Goal: Transaction & Acquisition: Register for event/course

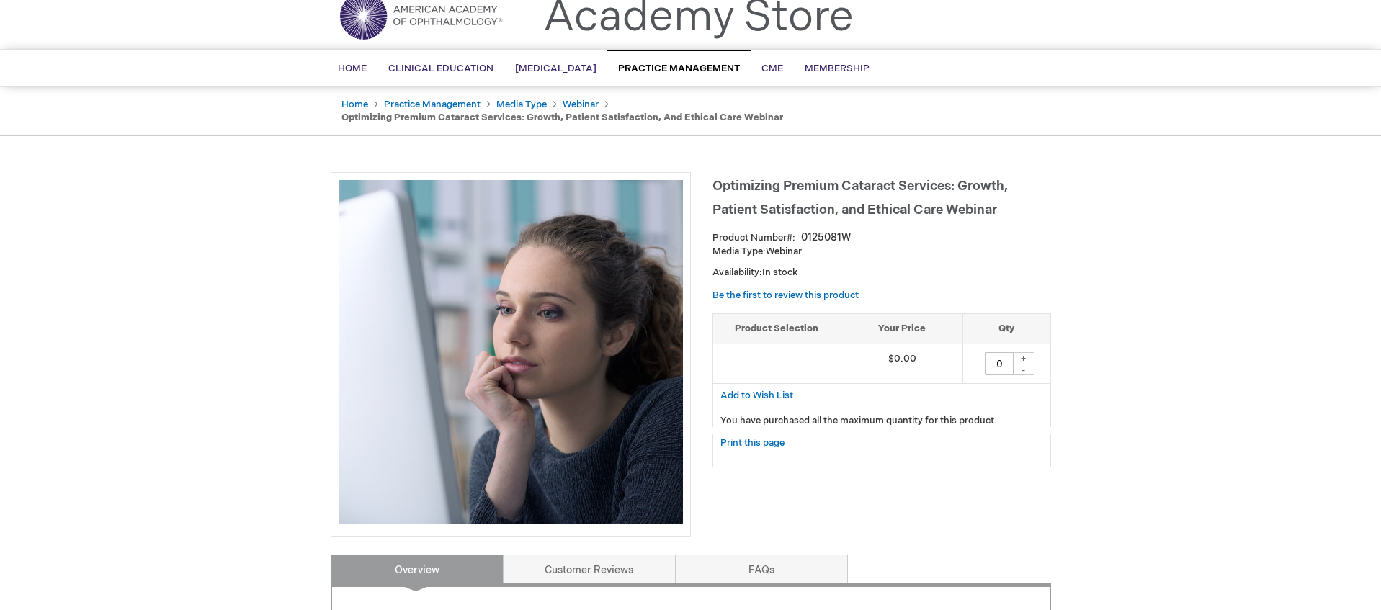
scroll to position [89, 0]
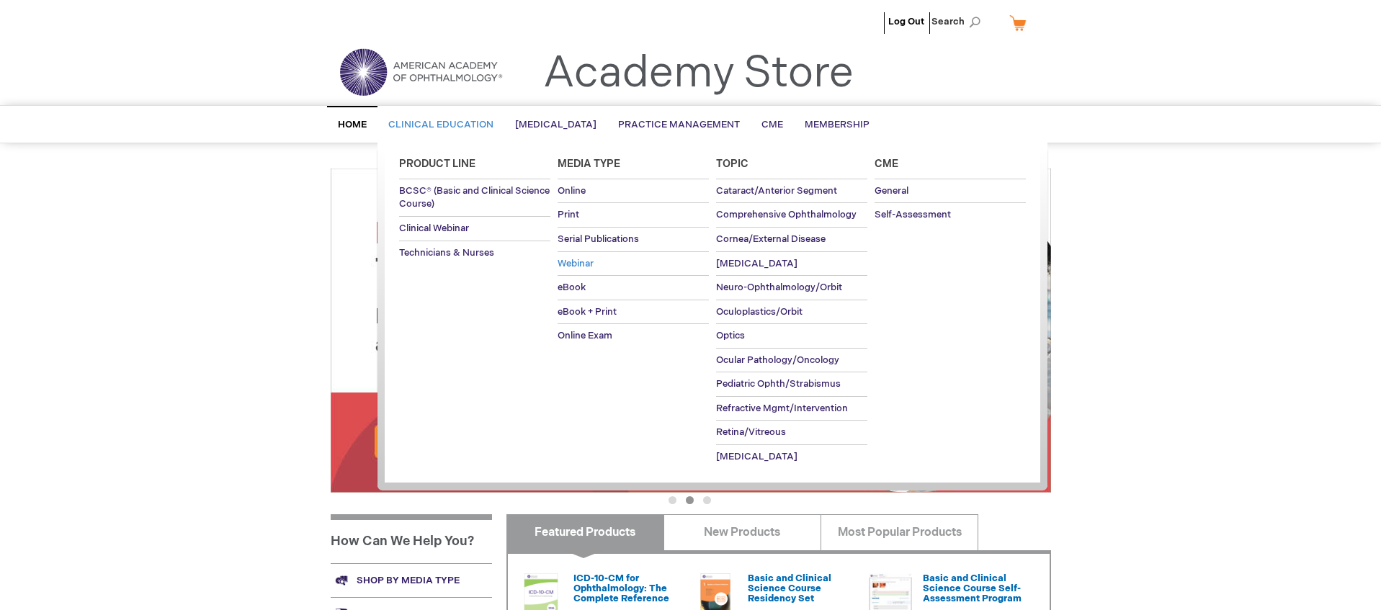
type input "wevans"
click at [584, 258] on span "Webinar" at bounding box center [575, 264] width 36 height 12
